Goal: Information Seeking & Learning: Learn about a topic

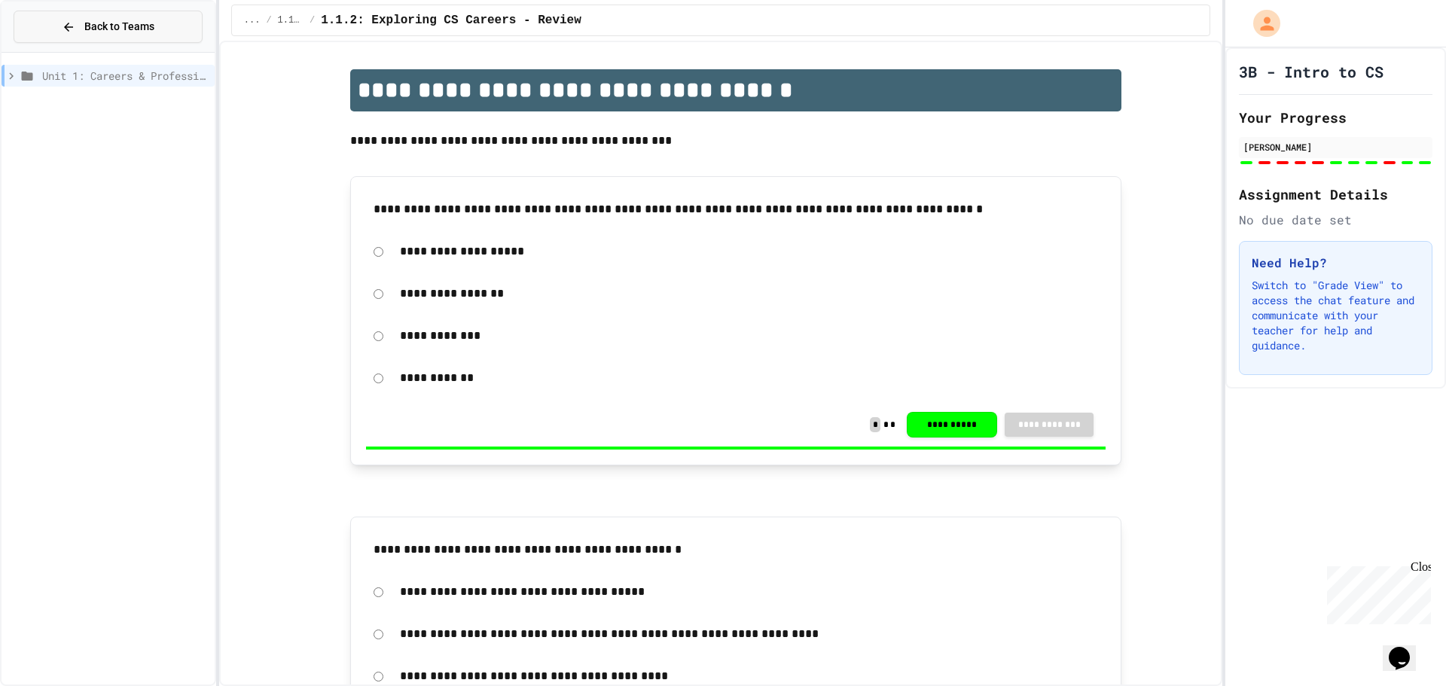
click at [109, 18] on button "Back to Teams" at bounding box center [108, 27] width 189 height 32
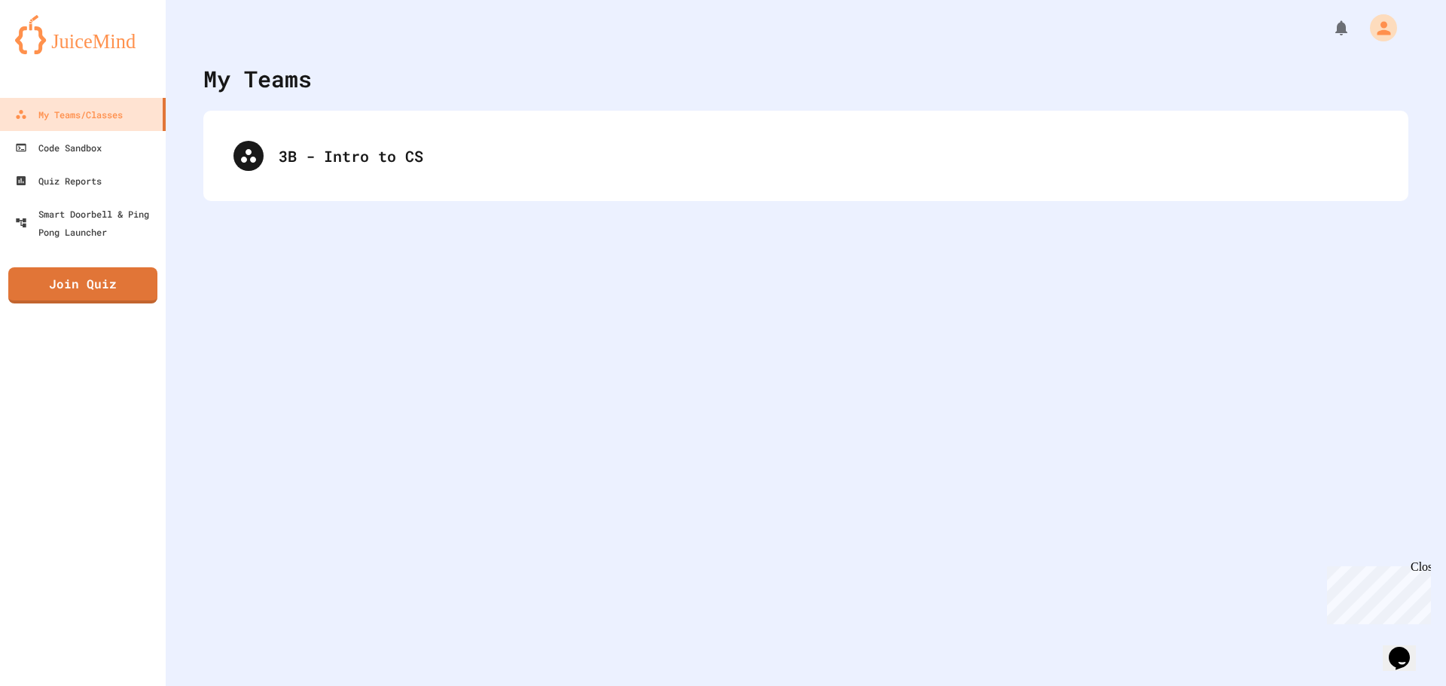
click at [309, 187] on div "3B - Intro to CS" at bounding box center [805, 156] width 1205 height 90
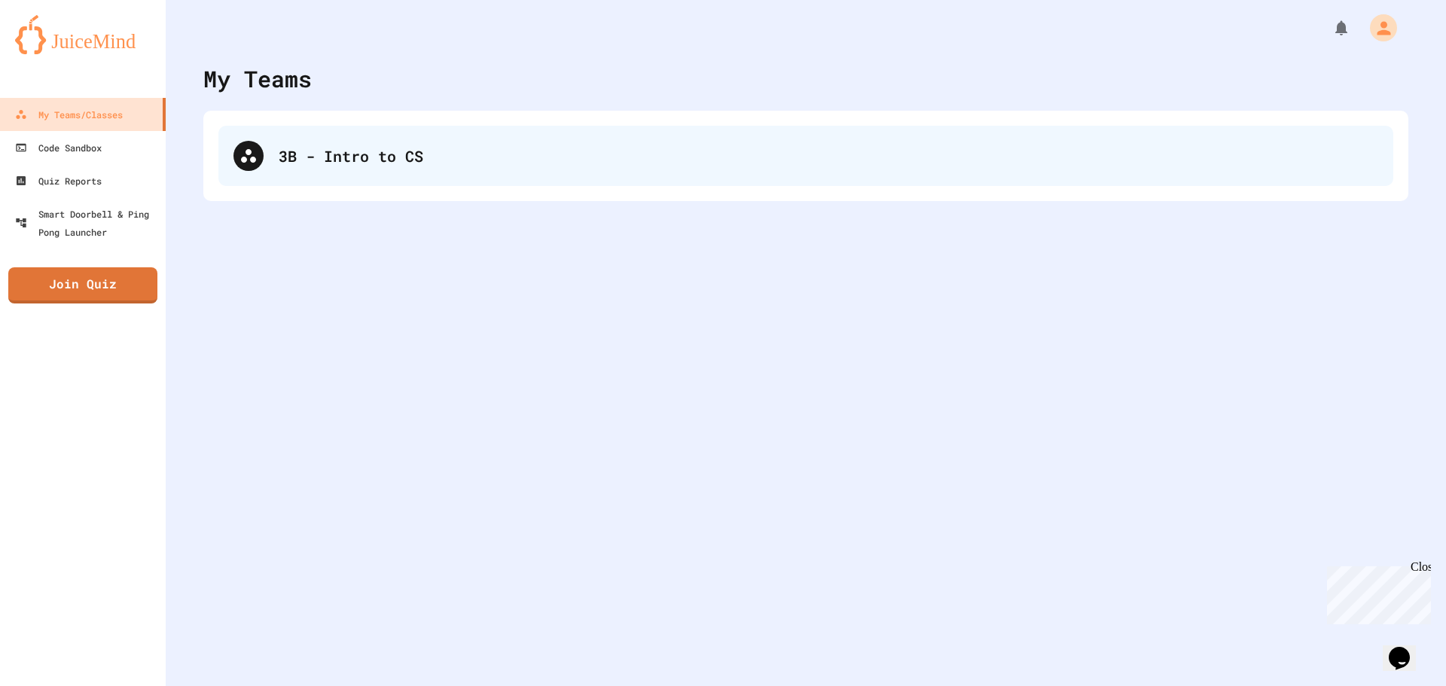
click at [304, 152] on div "3B - Intro to CS" at bounding box center [829, 156] width 1100 height 23
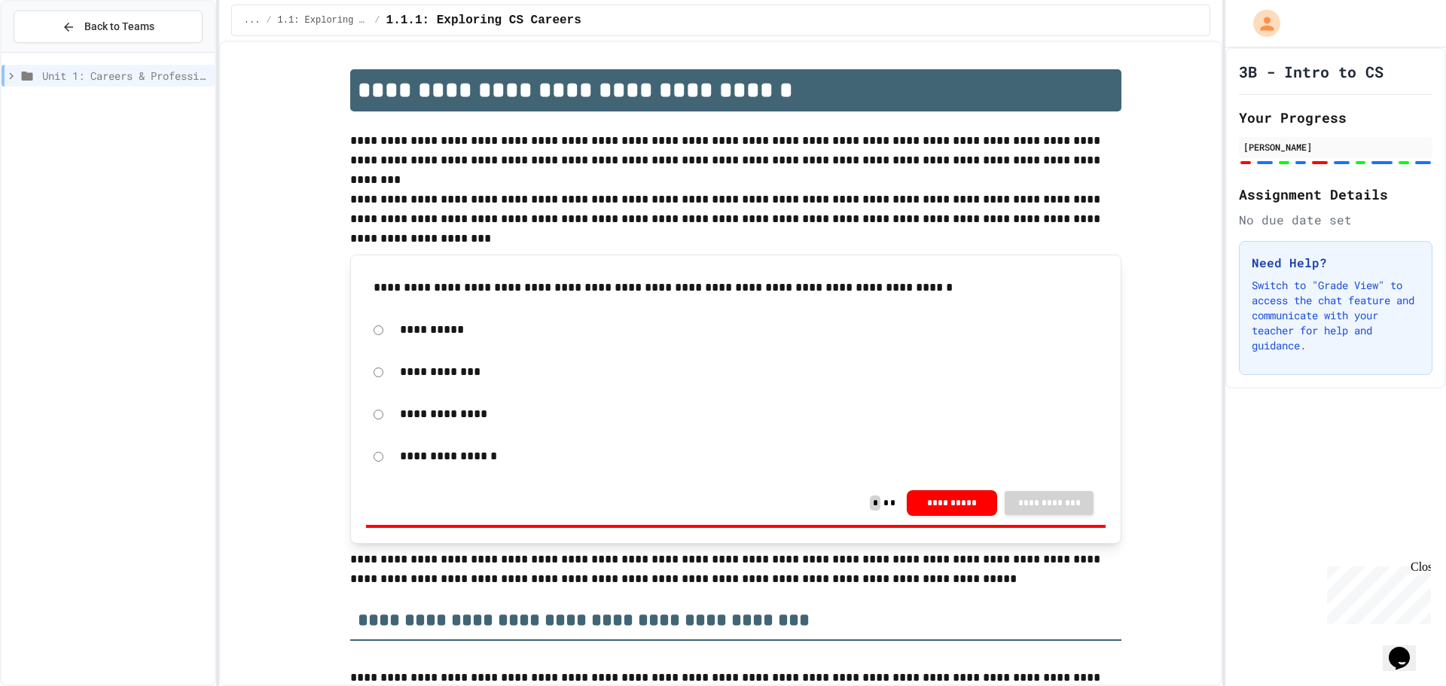
click at [23, 78] on icon at bounding box center [27, 76] width 11 height 9
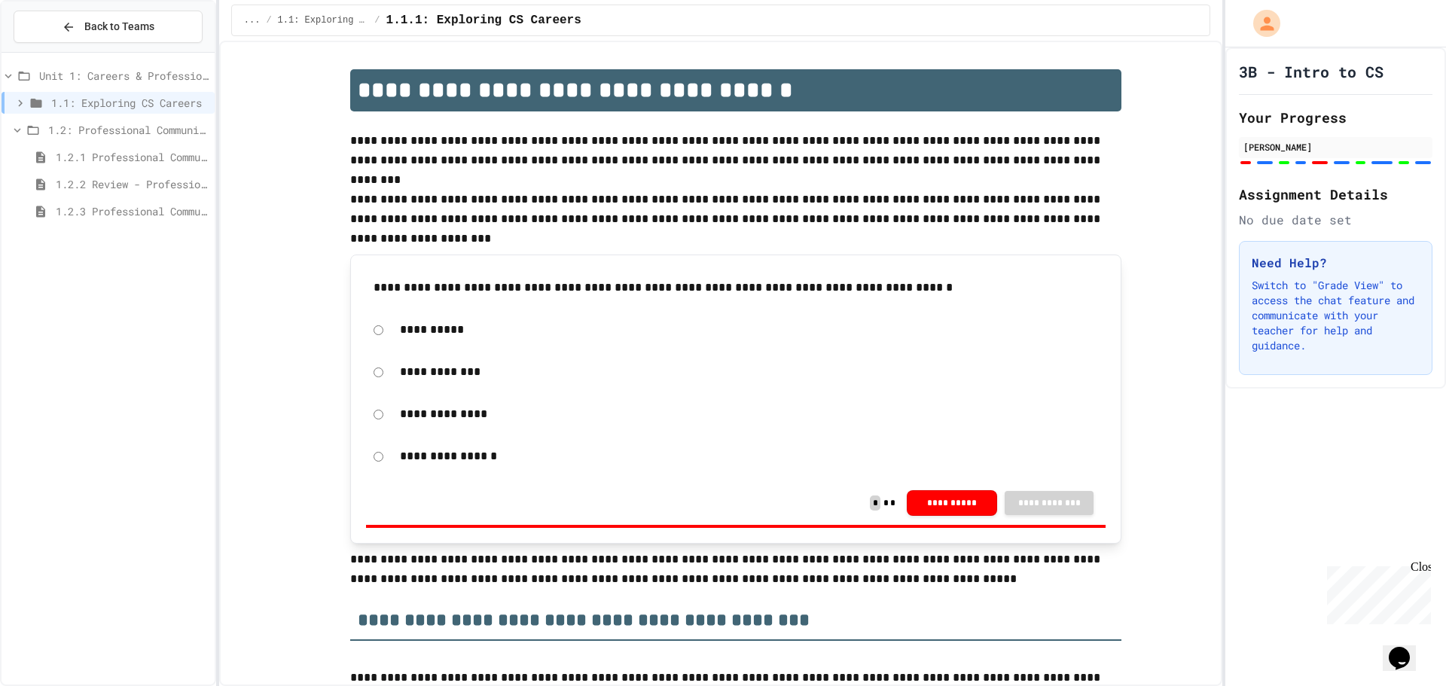
click at [71, 183] on span "1.2.2 Review - Professional Communication" at bounding box center [132, 184] width 153 height 16
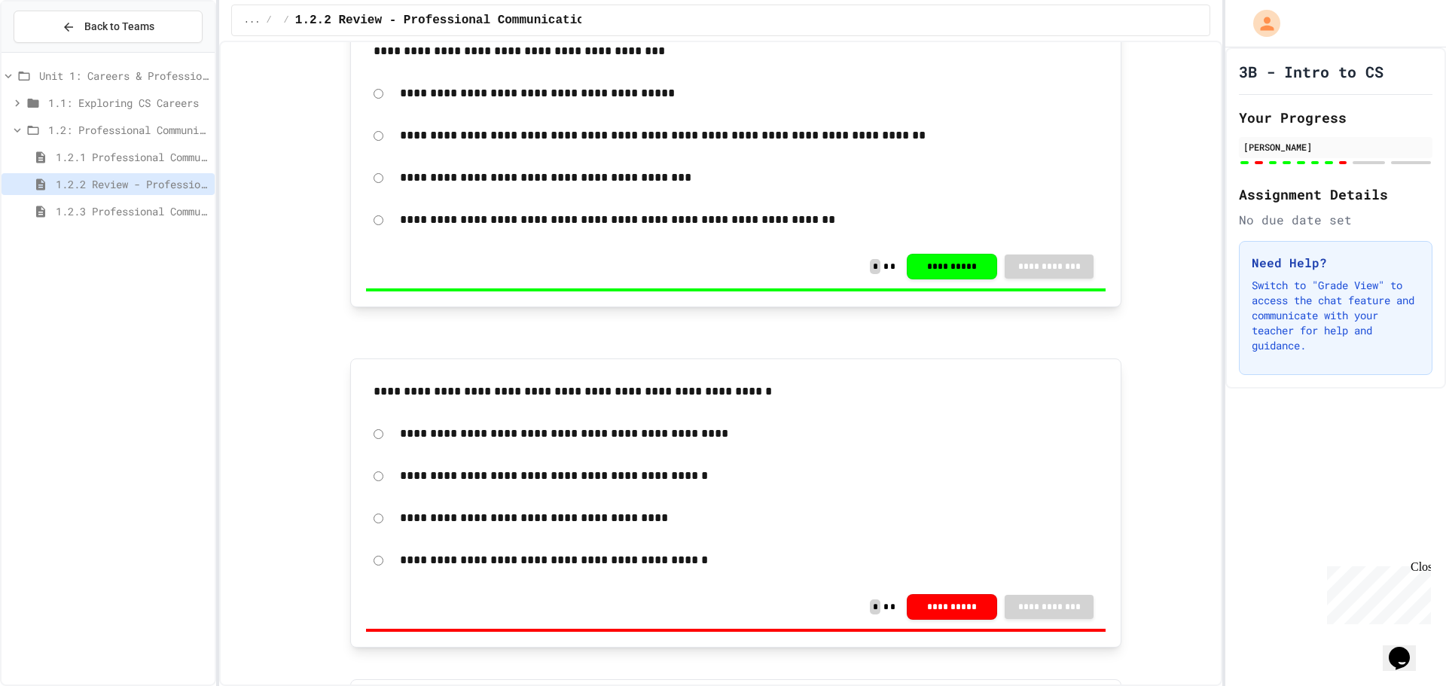
scroll to position [2711, 0]
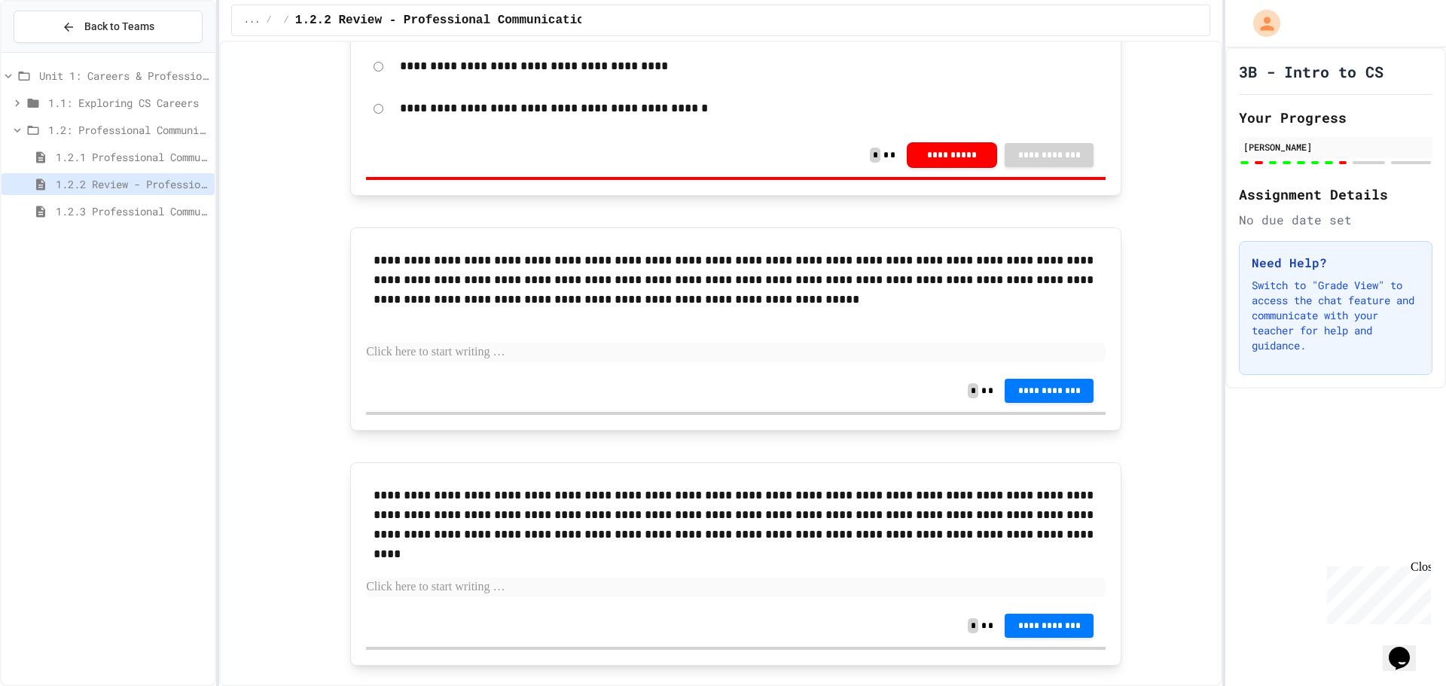
click at [141, 163] on span "1.2.1 Professional Communication" at bounding box center [132, 157] width 153 height 16
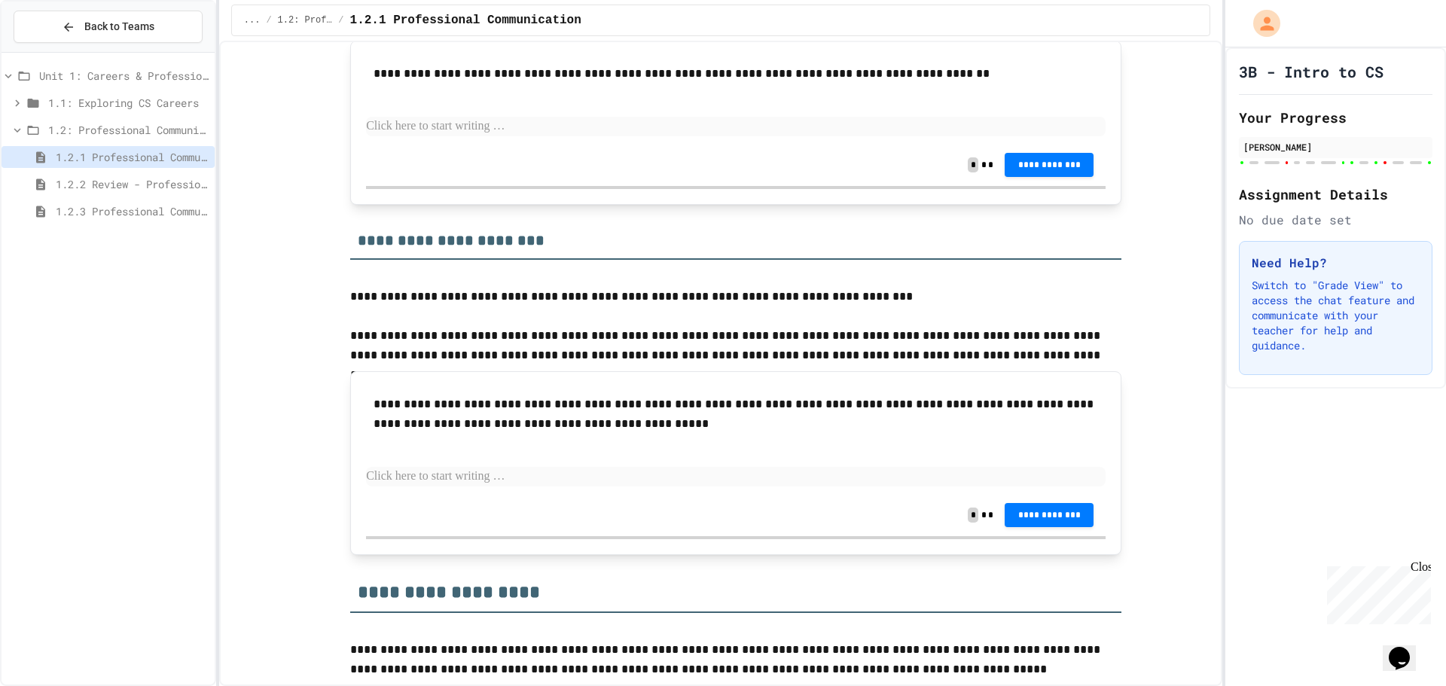
scroll to position [1582, 0]
